Goal: Navigation & Orientation: Find specific page/section

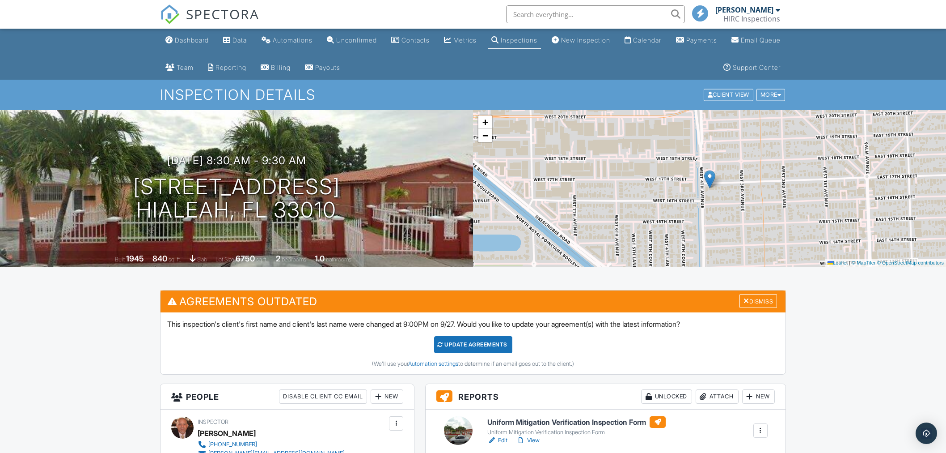
scroll to position [5, 0]
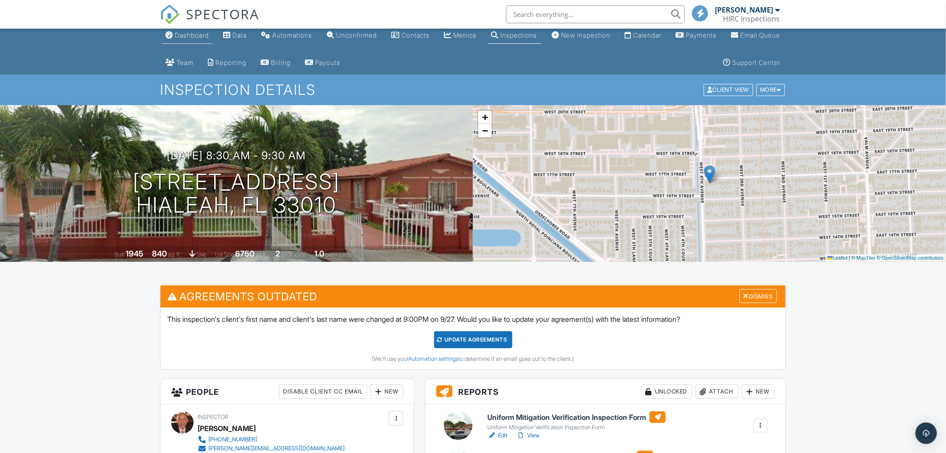
click at [184, 39] on div "Dashboard" at bounding box center [192, 35] width 34 height 8
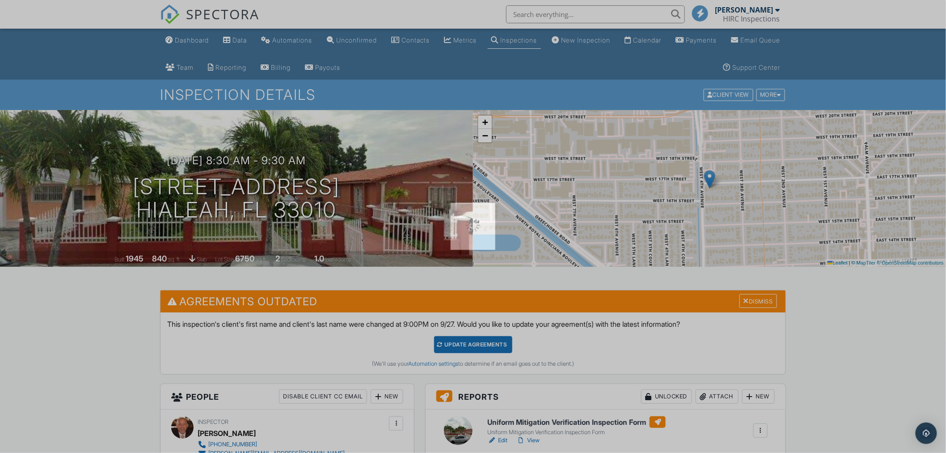
scroll to position [0, 0]
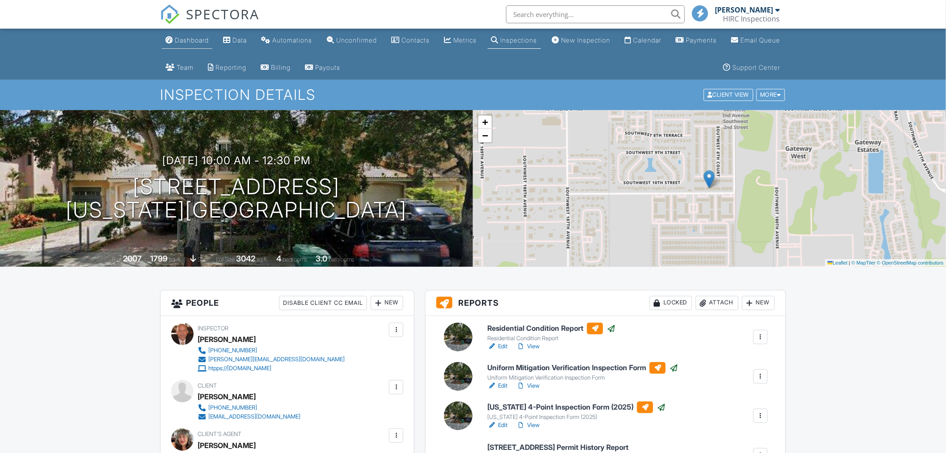
click at [192, 45] on link "Dashboard" at bounding box center [187, 40] width 51 height 17
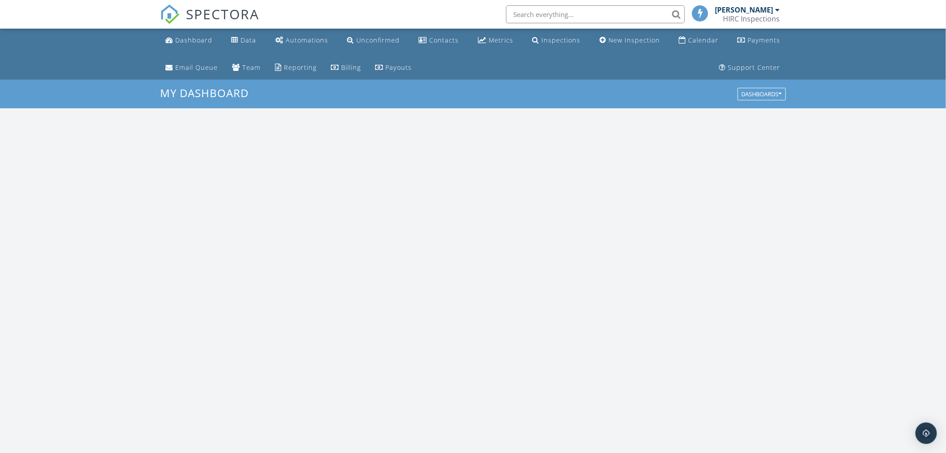
scroll to position [829, 962]
